Goal: Navigation & Orientation: Find specific page/section

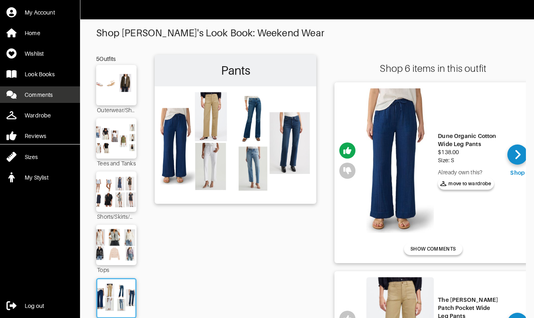
click at [42, 95] on div "Comments" at bounding box center [39, 95] width 28 height 8
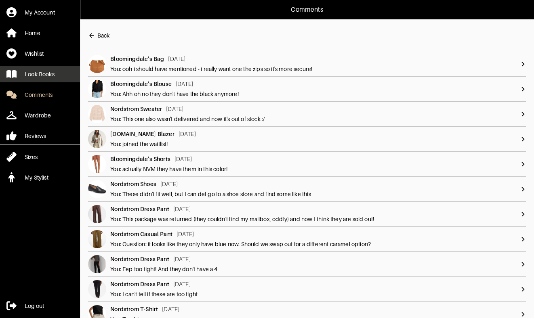
click at [38, 75] on div "Look Books" at bounding box center [40, 74] width 30 height 8
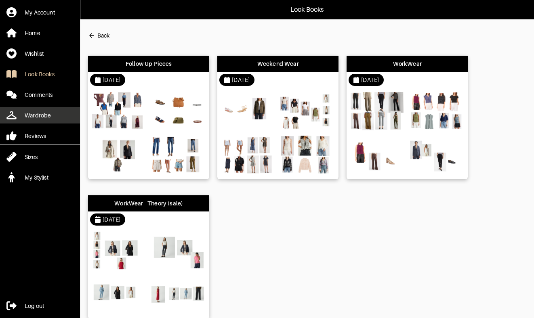
click at [33, 113] on div "Wardrobe" at bounding box center [38, 115] width 26 height 8
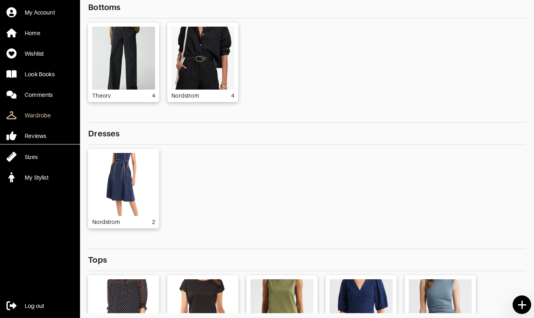
scroll to position [68, 0]
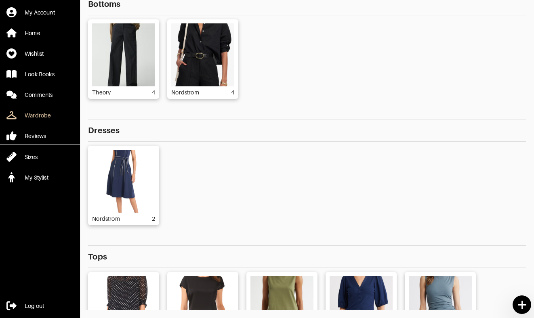
click at [513, 170] on div "Nordstrom 2" at bounding box center [307, 186] width 438 height 80
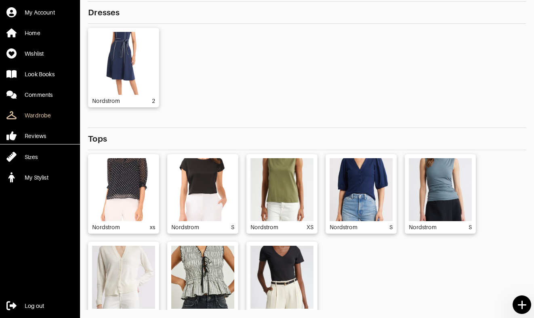
scroll to position [129, 0]
